Goal: Task Accomplishment & Management: Use online tool/utility

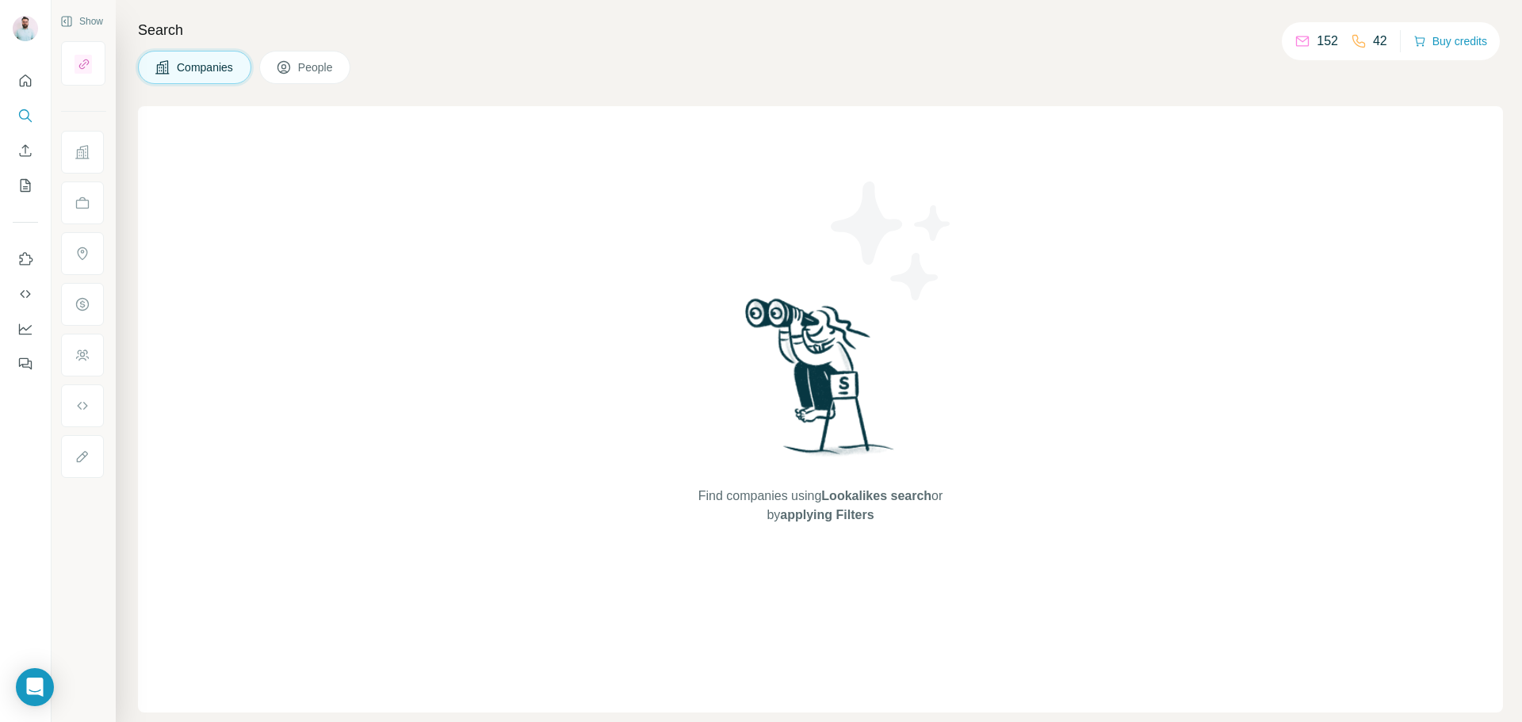
click at [724, 503] on span "Find companies using Lookalikes search or by applying Filters" at bounding box center [821, 506] width 254 height 38
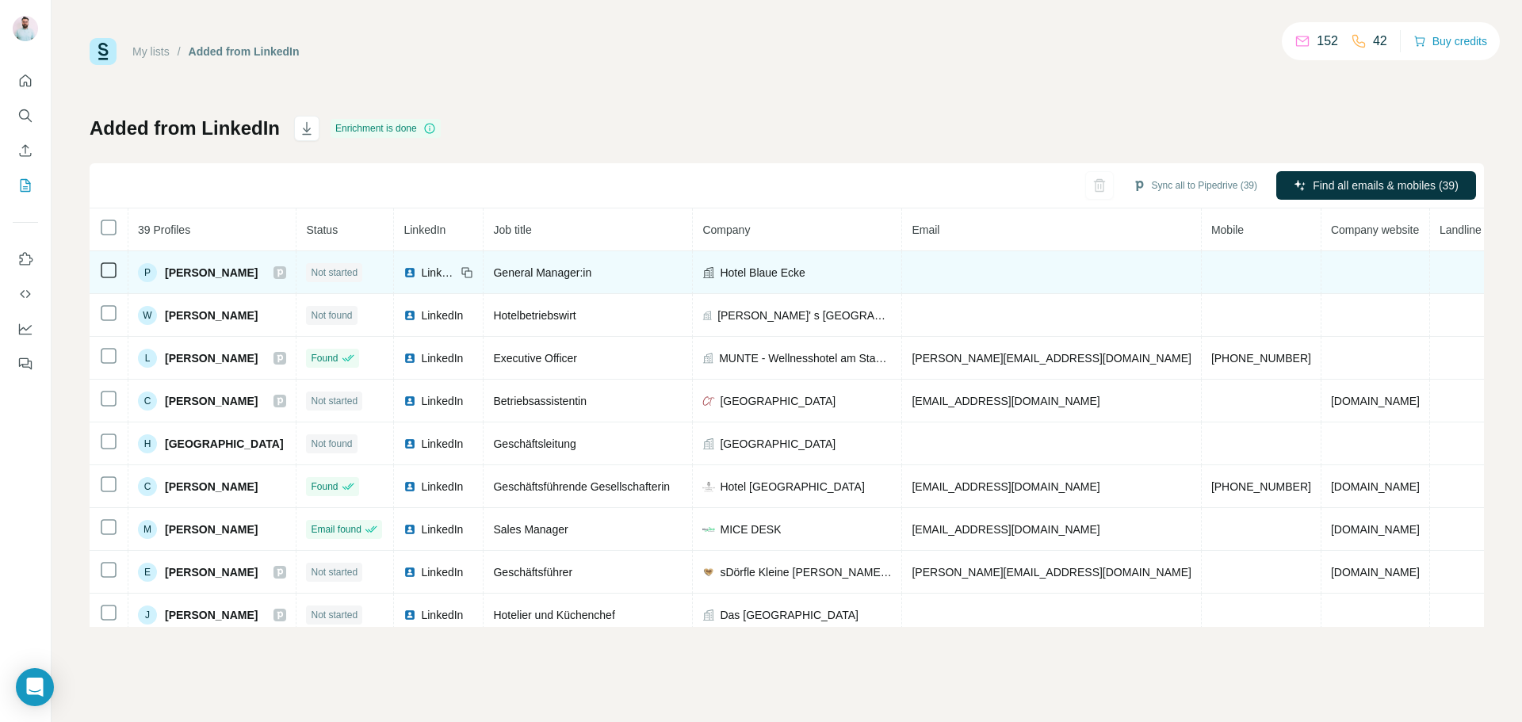
click at [205, 276] on span "[PERSON_NAME]" at bounding box center [211, 273] width 93 height 16
click at [577, 266] on span "General Manager:in" at bounding box center [542, 272] width 98 height 13
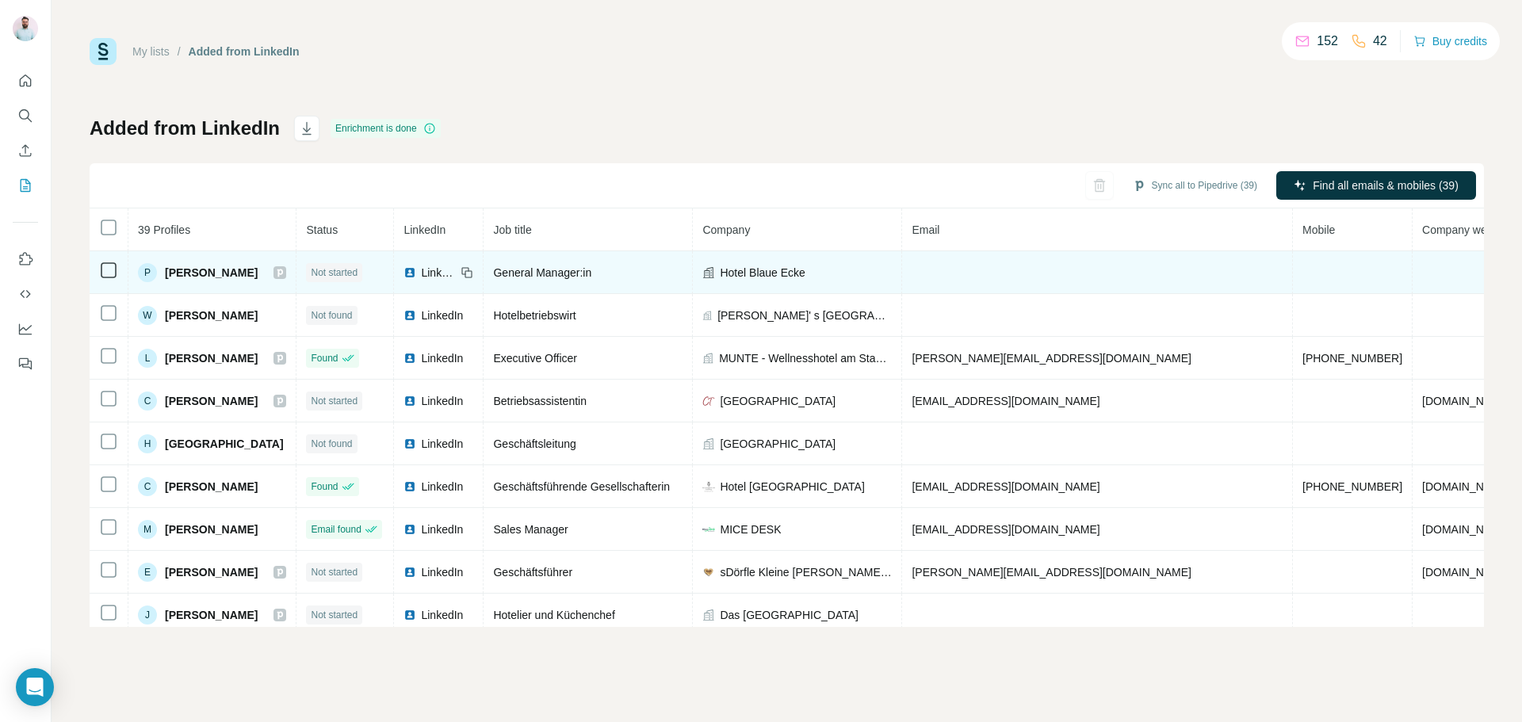
click at [196, 270] on span "[PERSON_NAME]" at bounding box center [211, 273] width 93 height 16
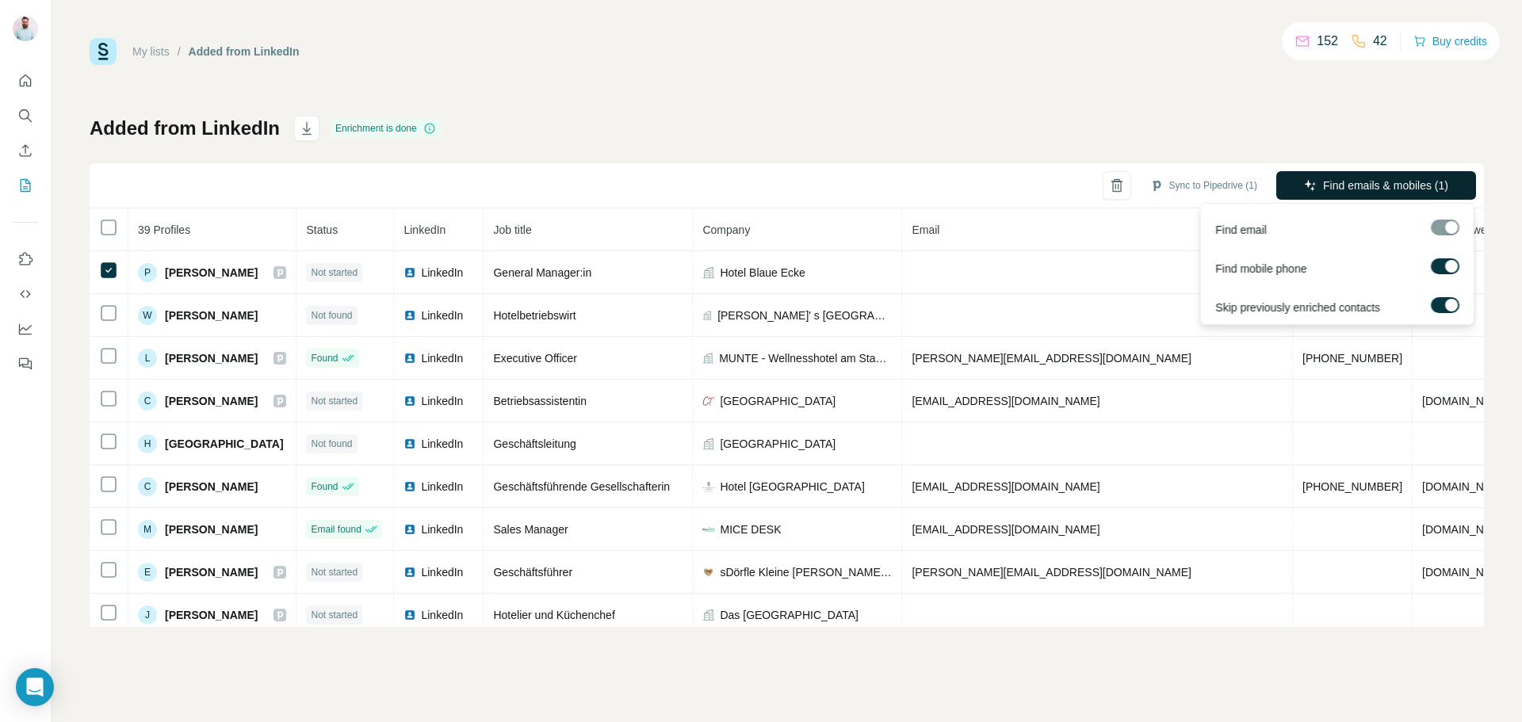
click at [1337, 182] on span "Find emails & mobiles (1)" at bounding box center [1385, 186] width 125 height 16
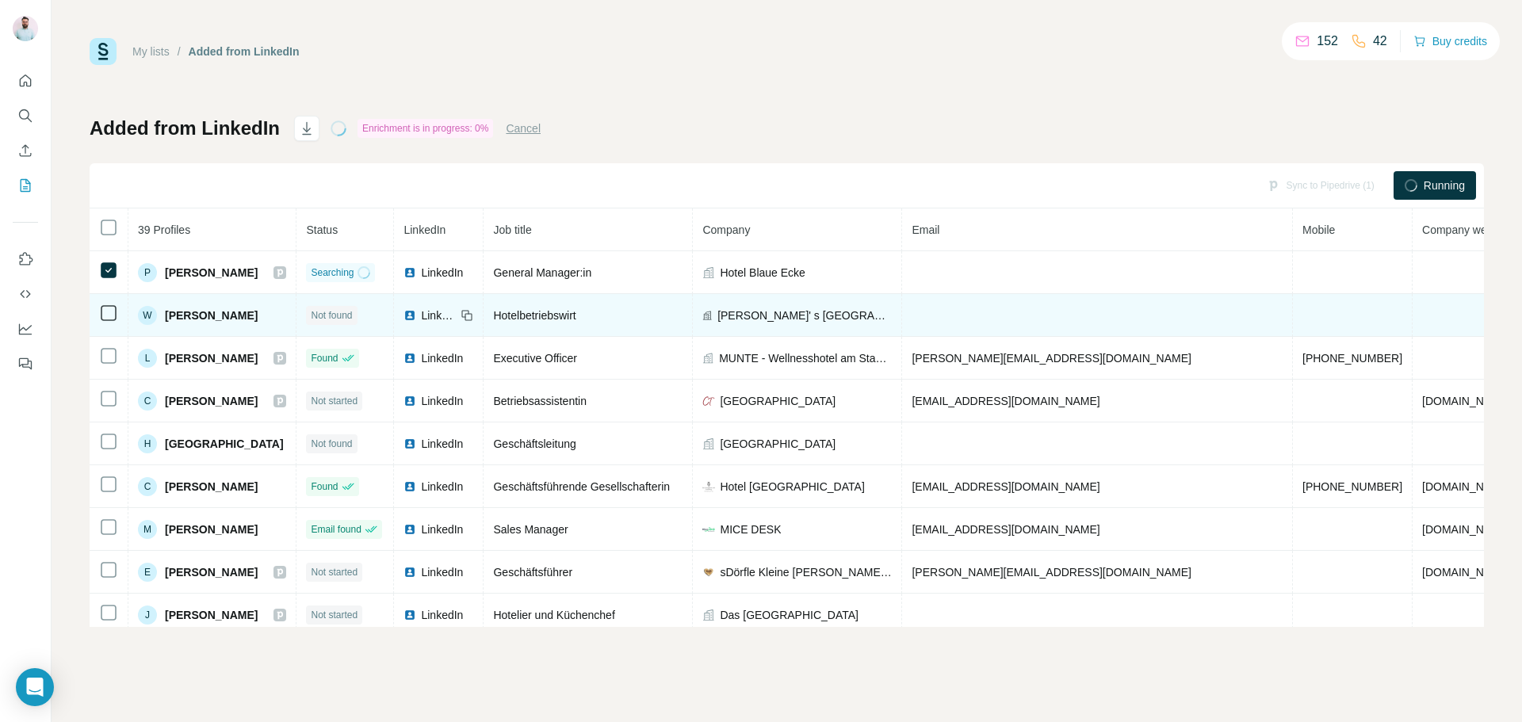
click at [108, 322] on icon at bounding box center [108, 313] width 19 height 19
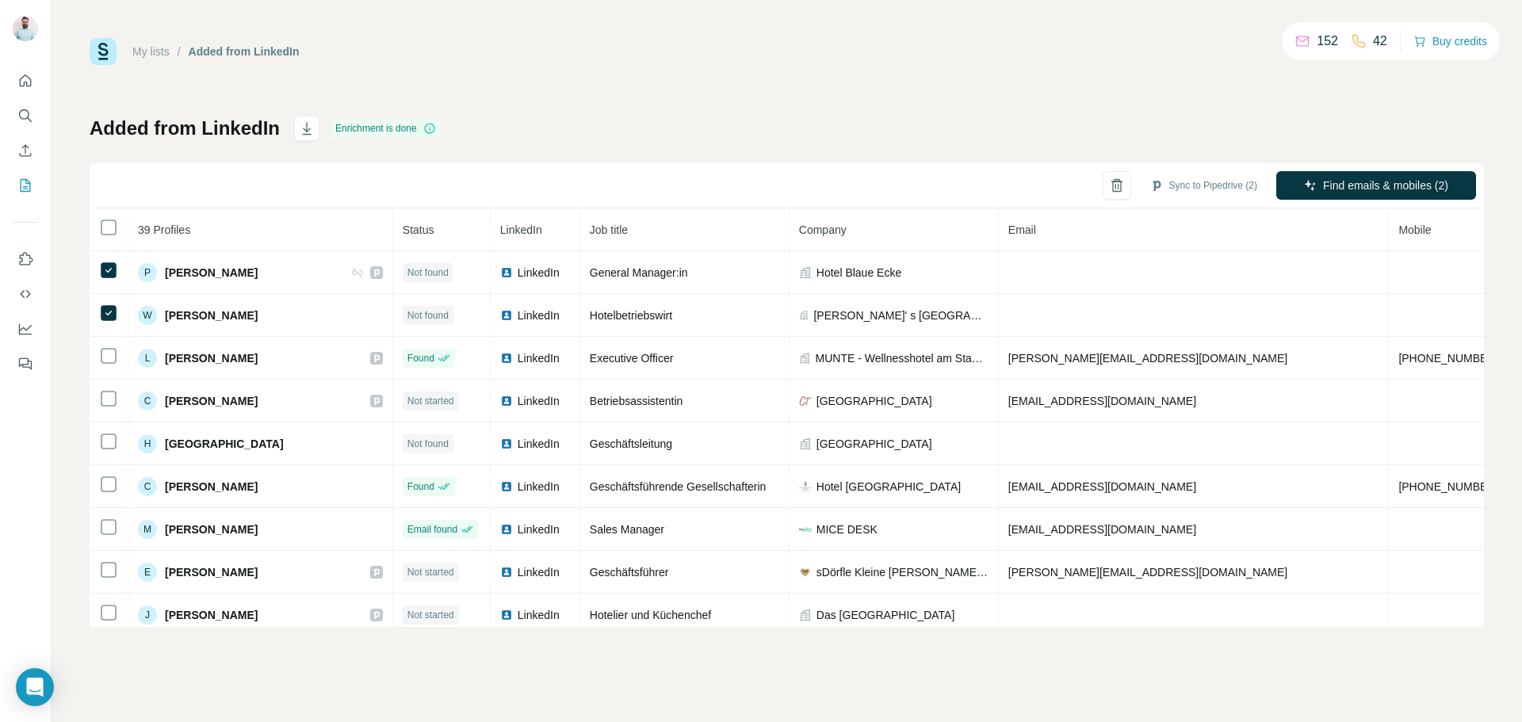
click at [1026, 97] on div "My lists / Added from LinkedIn 152 42 Buy credits Added from LinkedIn Enrichmen…" at bounding box center [787, 332] width 1395 height 589
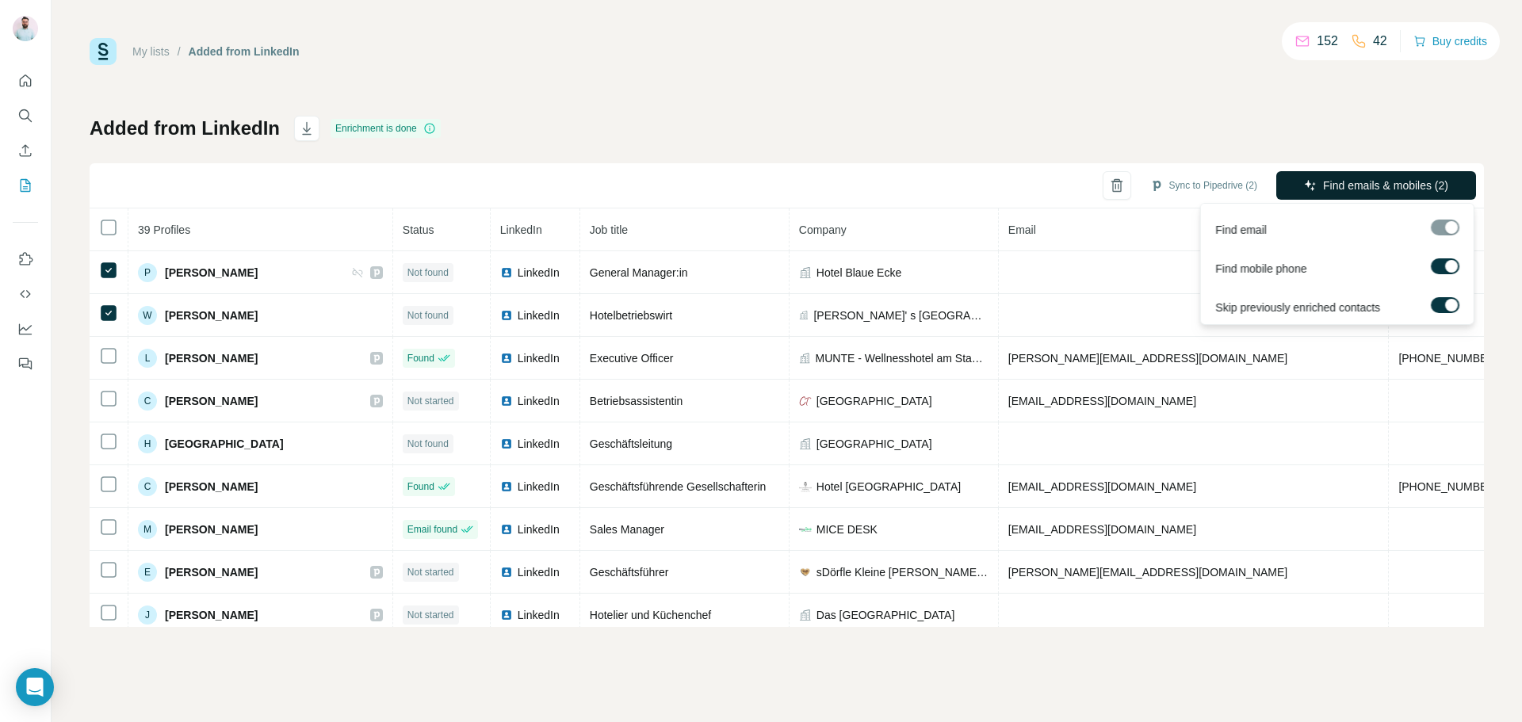
click at [1339, 190] on span "Find emails & mobiles (2)" at bounding box center [1385, 186] width 125 height 16
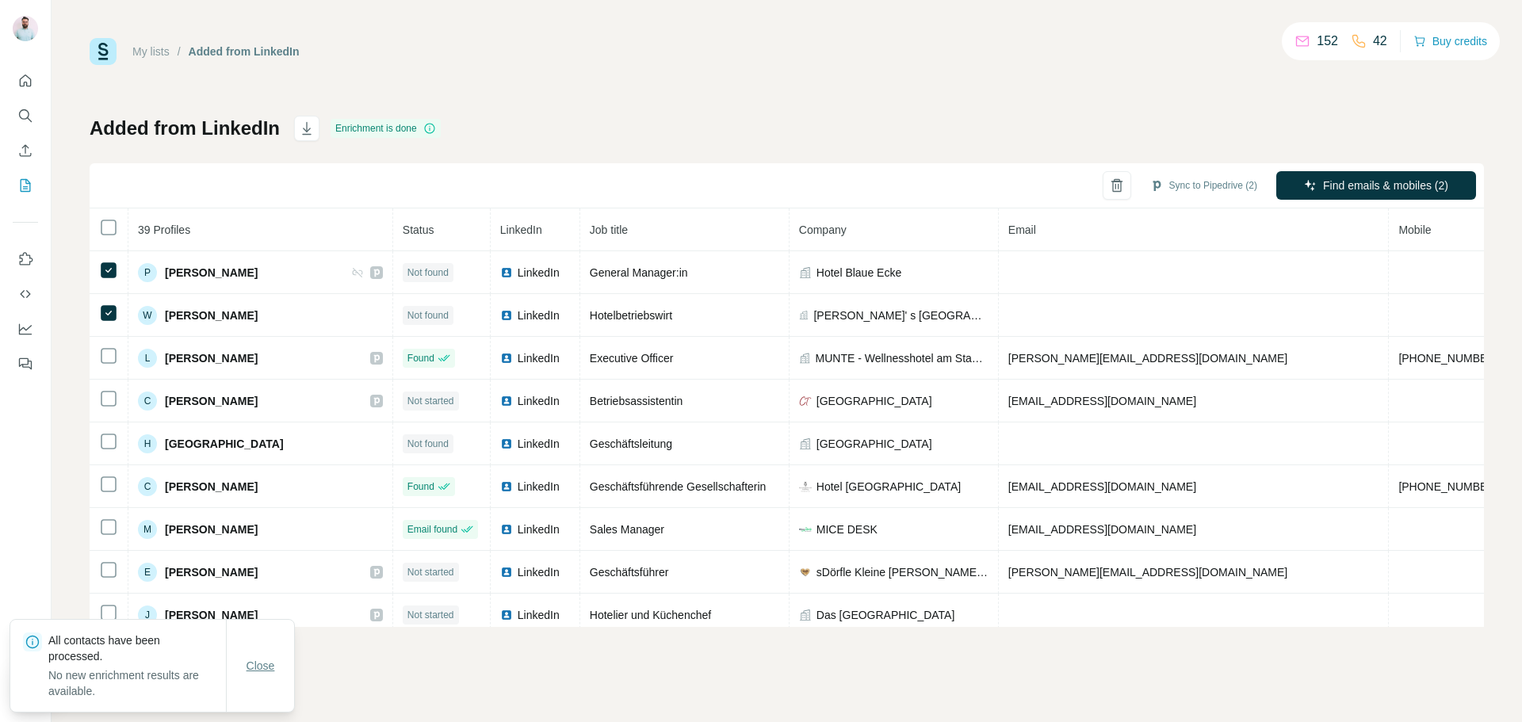
click at [260, 671] on span "Close" at bounding box center [261, 666] width 29 height 16
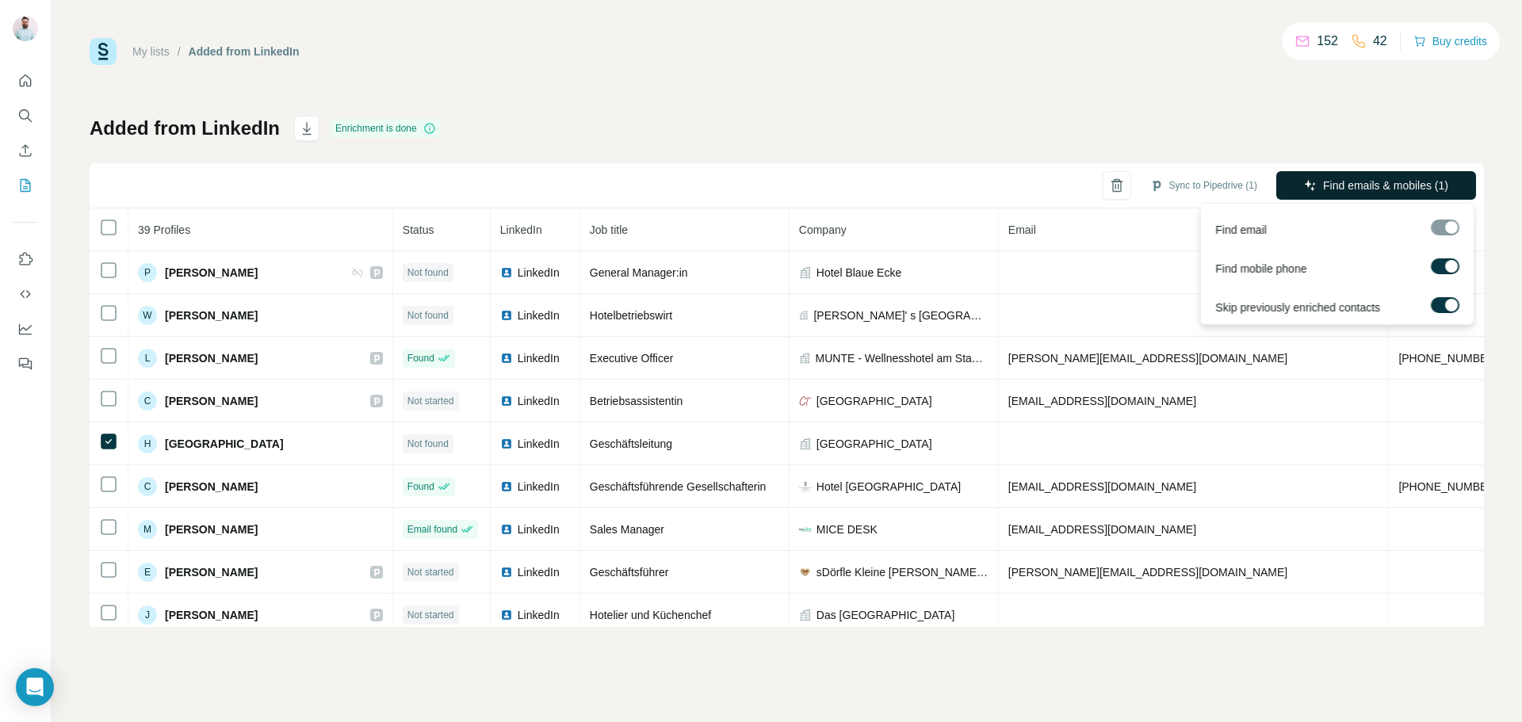
click at [1371, 178] on span "Find emails & mobiles (1)" at bounding box center [1385, 186] width 125 height 16
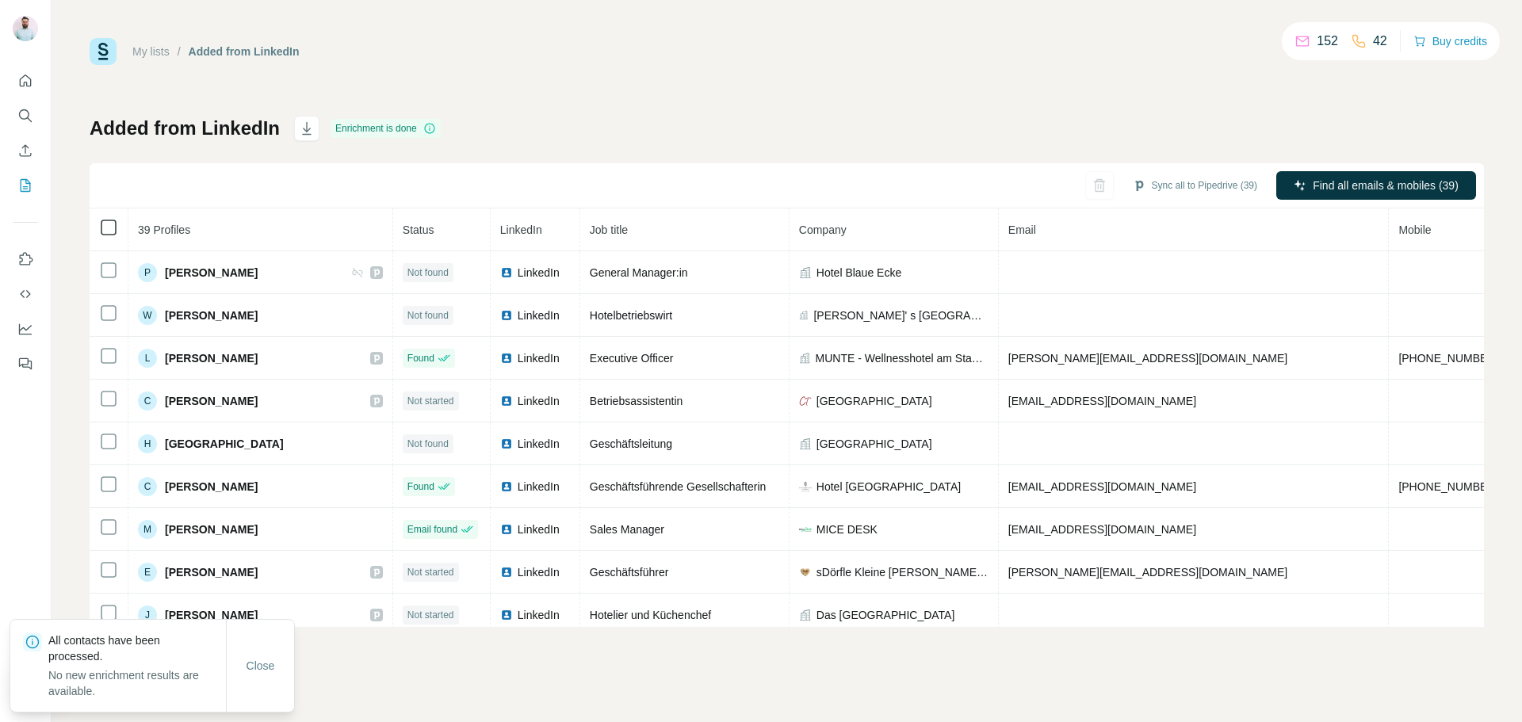
click at [117, 224] on icon at bounding box center [108, 227] width 19 height 19
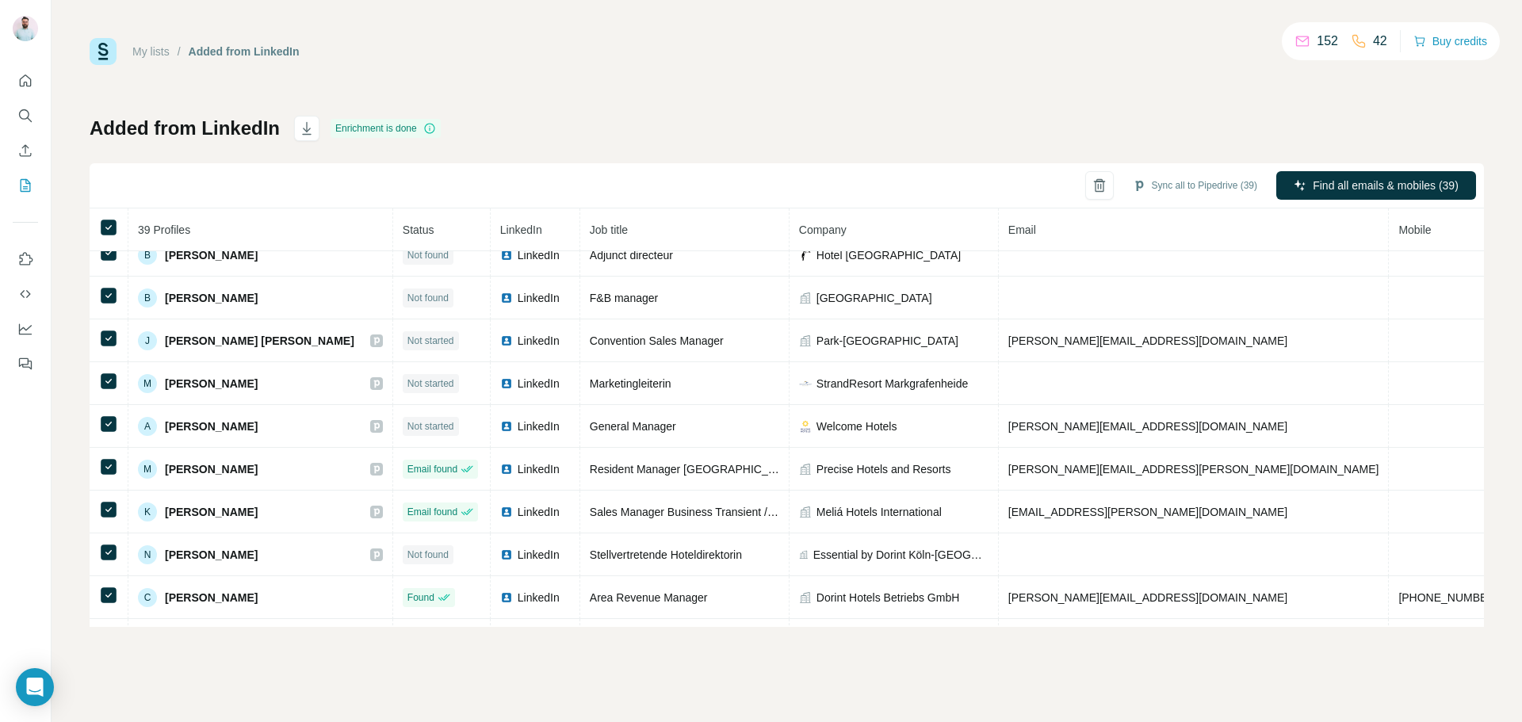
scroll to position [1302, 0]
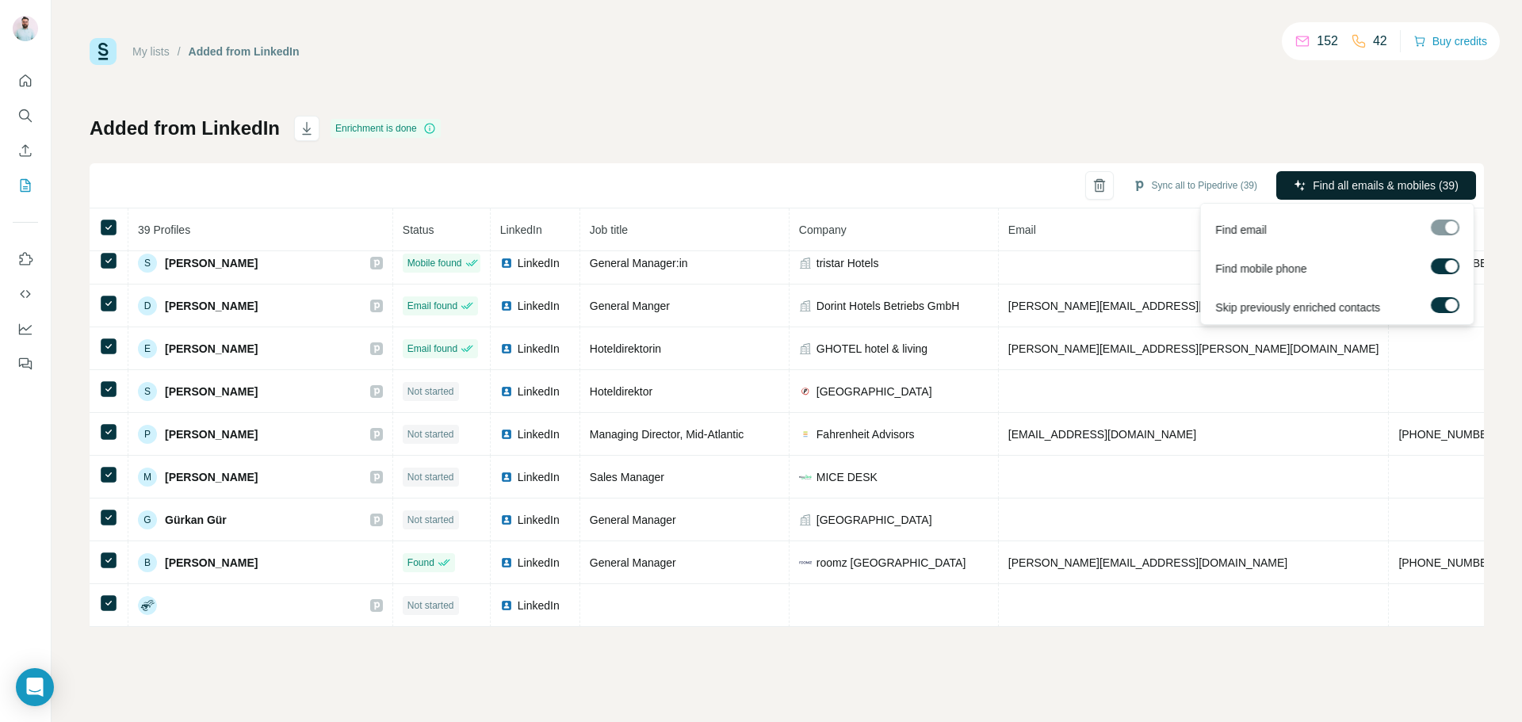
click at [1355, 186] on span "Find all emails & mobiles (39)" at bounding box center [1386, 186] width 146 height 16
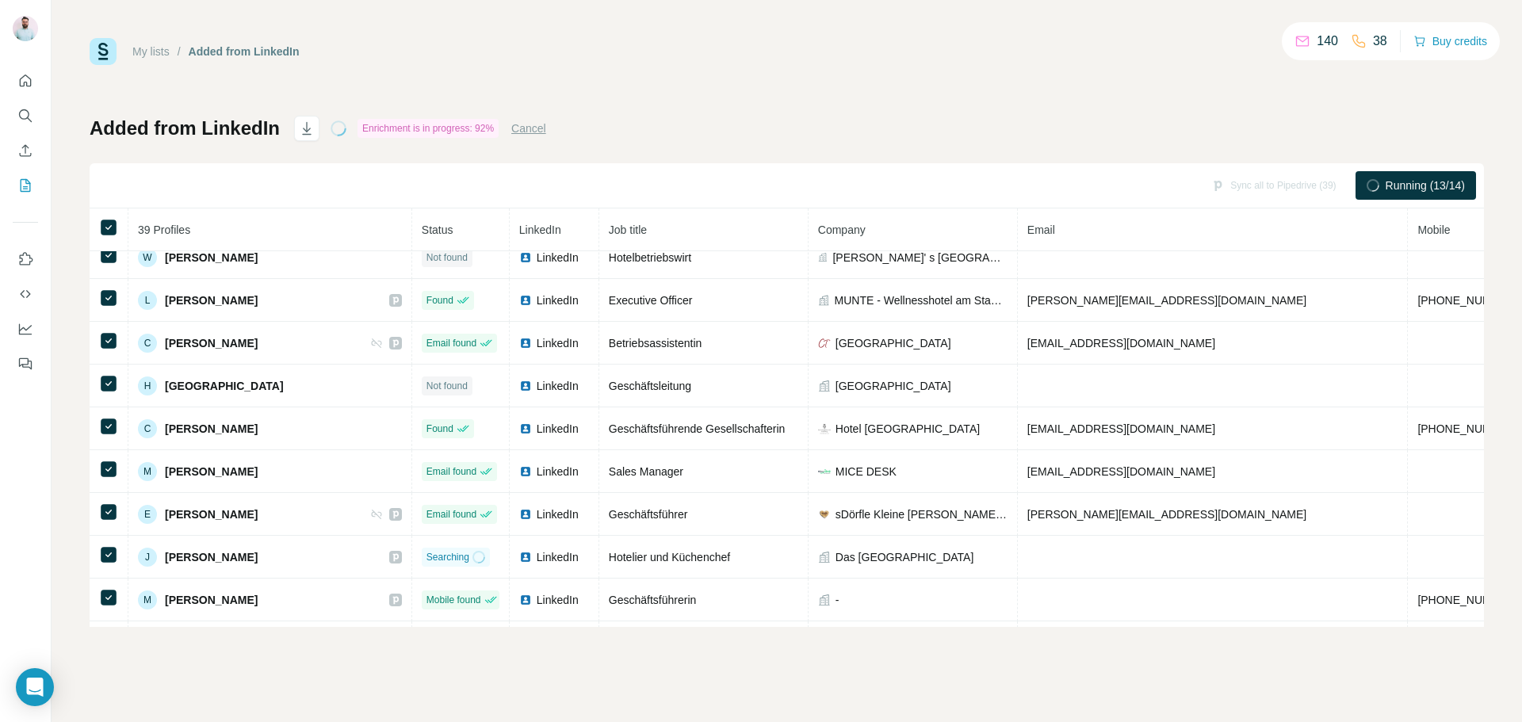
scroll to position [0, 0]
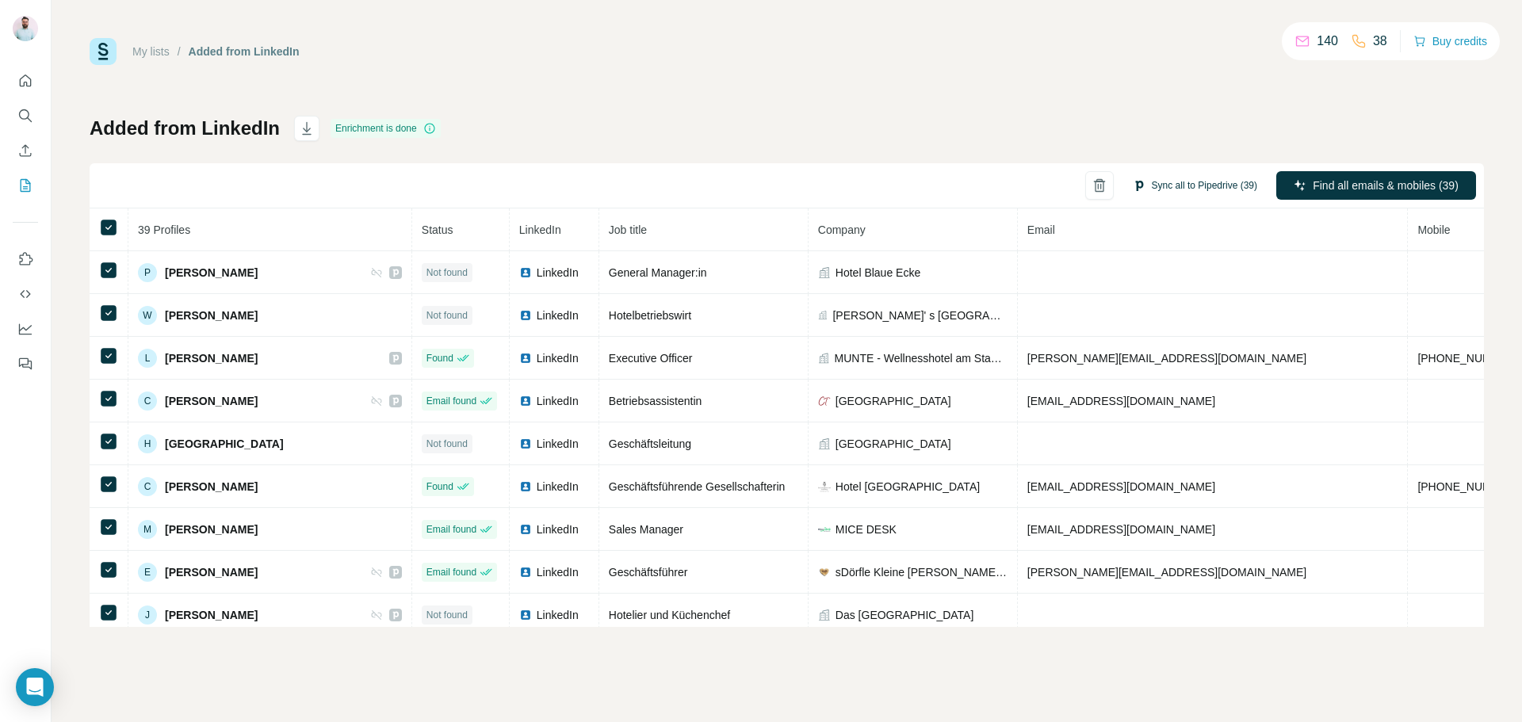
click at [1198, 192] on button "Sync all to Pipedrive (39)" at bounding box center [1195, 186] width 147 height 24
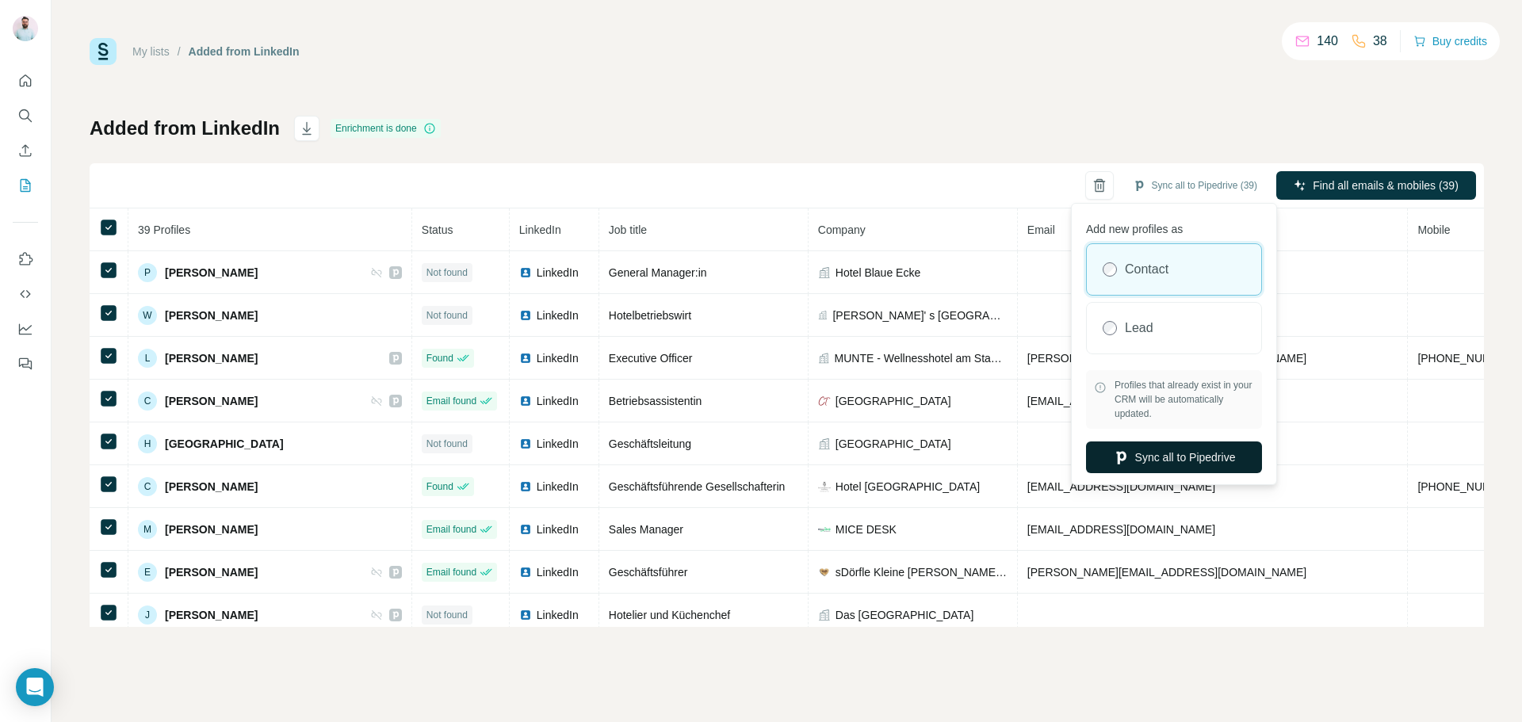
click at [1180, 451] on button "Sync all to Pipedrive" at bounding box center [1174, 458] width 176 height 32
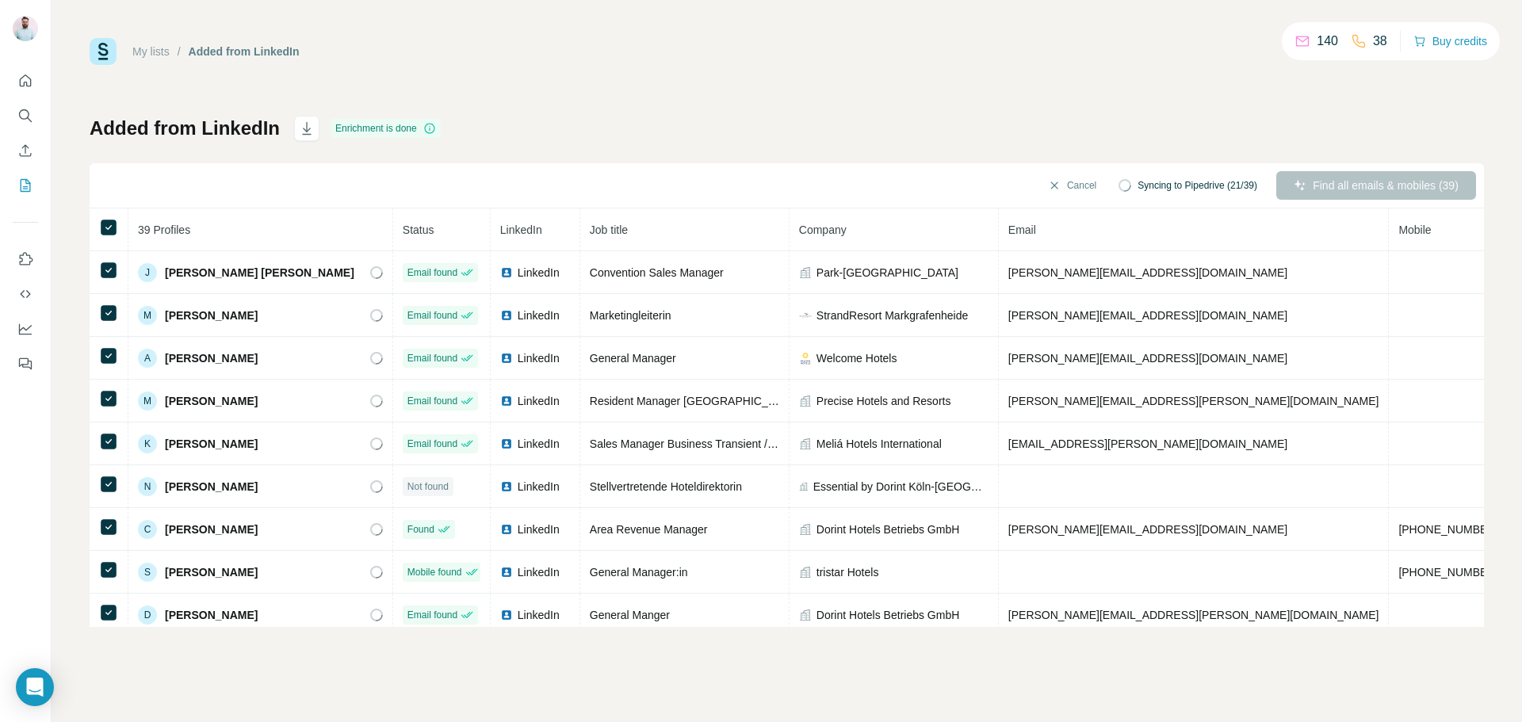
scroll to position [906, 0]
